Goal: Find contact information: Find contact information

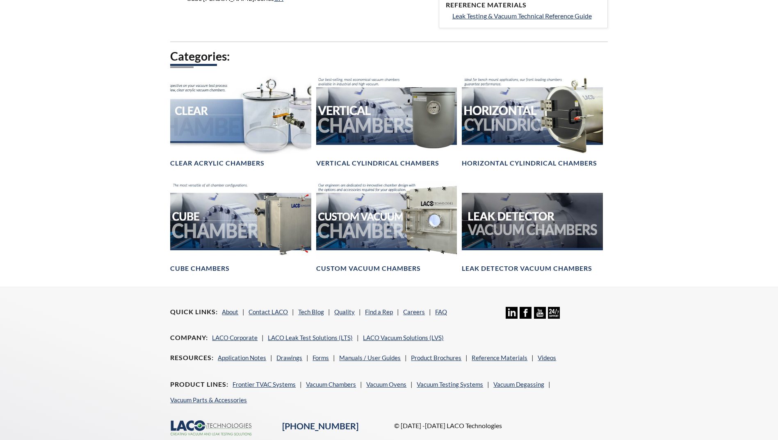
scroll to position [484, 0]
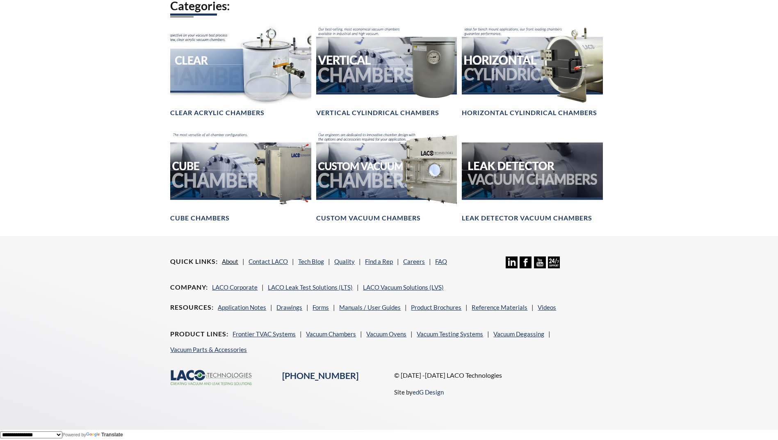
click at [231, 260] on link "About" at bounding box center [230, 261] width 16 height 7
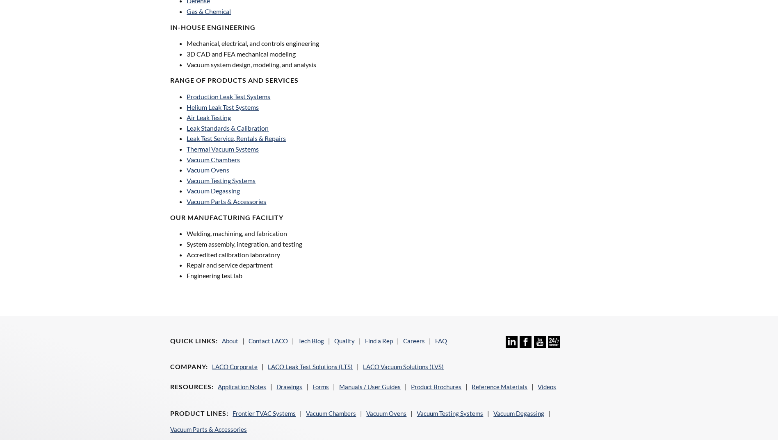
scroll to position [531, 0]
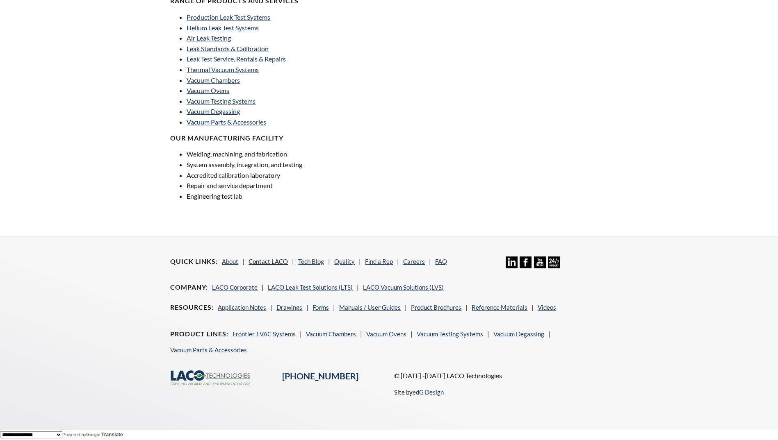
click at [265, 261] on link "Contact LACO" at bounding box center [268, 261] width 39 height 7
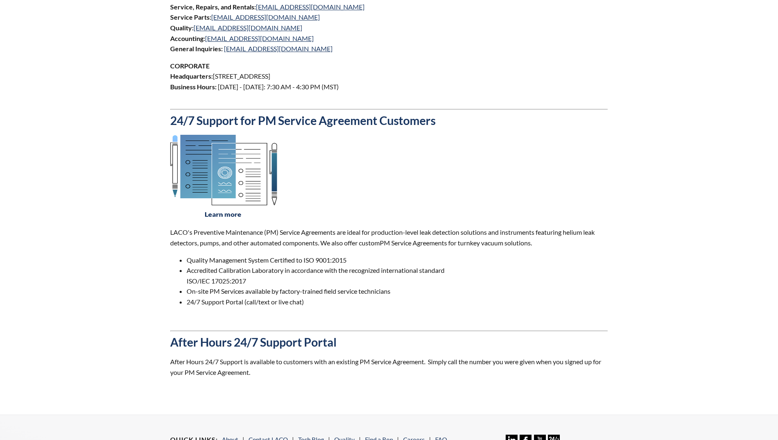
scroll to position [533, 0]
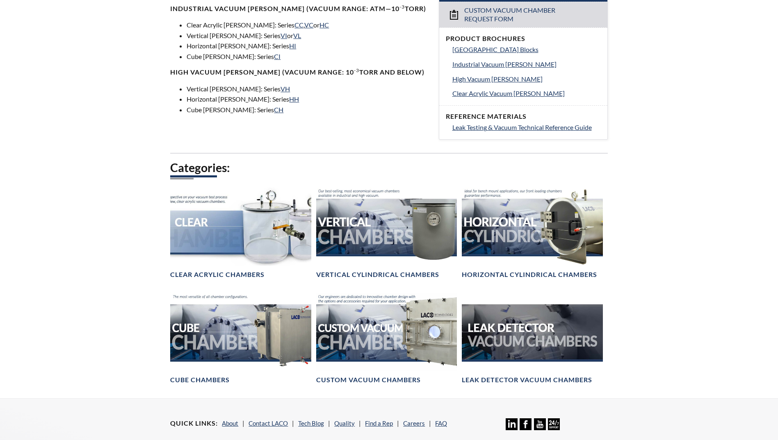
scroll to position [410, 0]
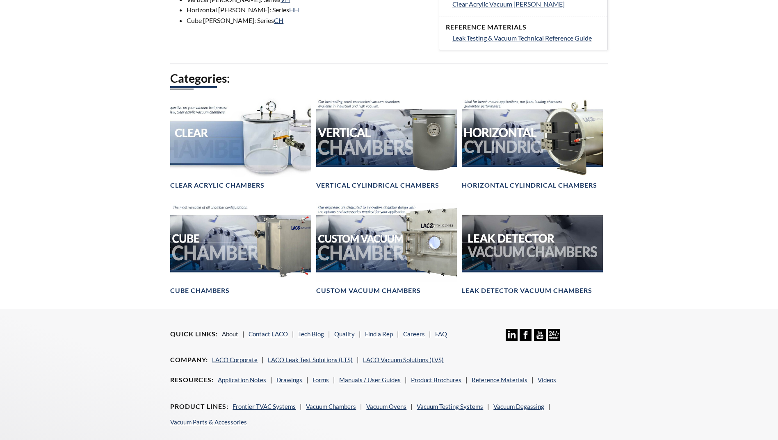
click at [230, 331] on link "About" at bounding box center [230, 334] width 16 height 7
